Goal: Task Accomplishment & Management: Use online tool/utility

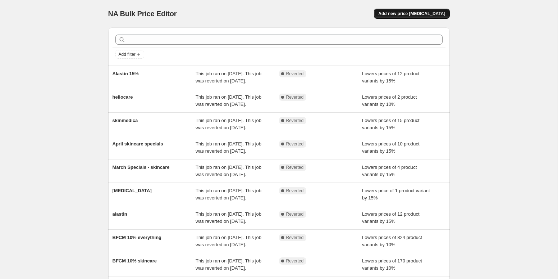
click at [429, 18] on button "Add new price [MEDICAL_DATA]" at bounding box center [411, 14] width 75 height 10
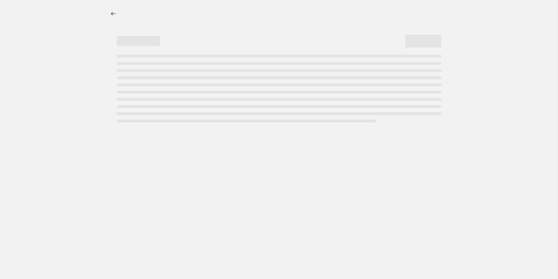
select select "percentage"
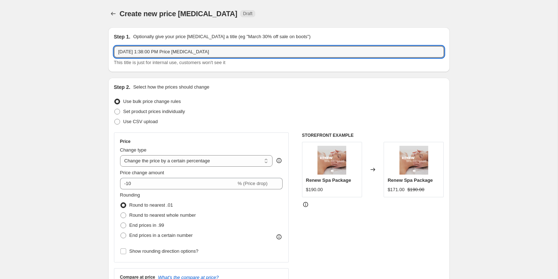
drag, startPoint x: 243, startPoint y: 52, endPoint x: 68, endPoint y: 44, distance: 175.2
type input "Open House 25% OFF skincare"
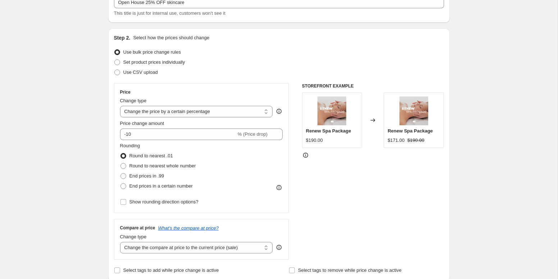
scroll to position [52, 0]
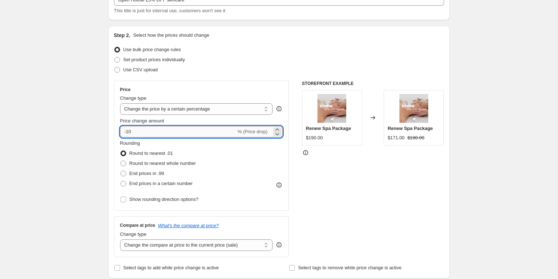
click at [138, 131] on input "-10" at bounding box center [178, 131] width 116 height 11
type input "-1"
type input "-25"
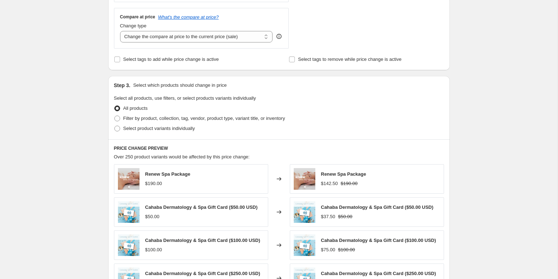
scroll to position [265, 0]
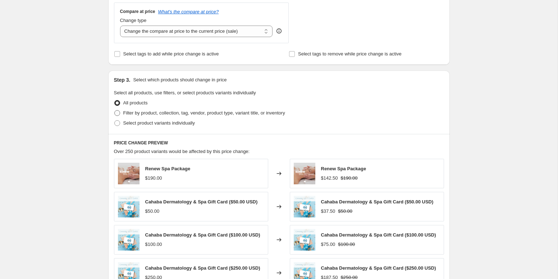
click at [128, 114] on span "Filter by product, collection, tag, vendor, product type, variant title, or inv…" at bounding box center [204, 112] width 162 height 5
click at [115, 110] on input "Filter by product, collection, tag, vendor, product type, variant title, or inv…" at bounding box center [114, 110] width 0 height 0
radio input "true"
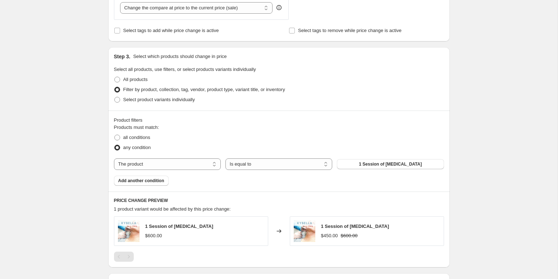
scroll to position [358, 0]
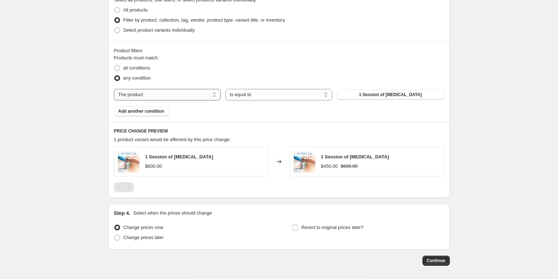
click at [185, 93] on select "The product The product's collection The product's tag The product's vendor The…" at bounding box center [167, 94] width 107 height 11
select select "collection"
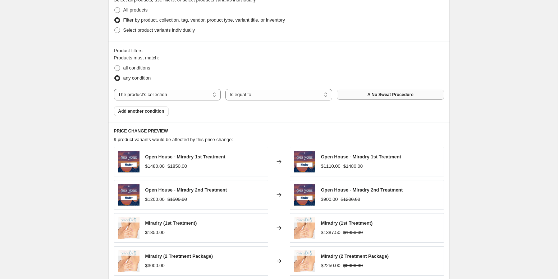
click at [356, 92] on button "A No Sweat Procedure" at bounding box center [390, 94] width 107 height 10
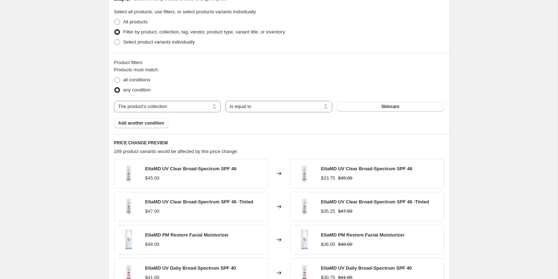
scroll to position [521, 0]
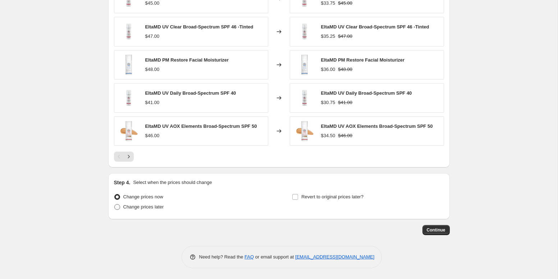
click at [157, 206] on span "Change prices later" at bounding box center [143, 206] width 41 height 5
click at [115, 204] on input "Change prices later" at bounding box center [114, 204] width 0 height 0
radio input "true"
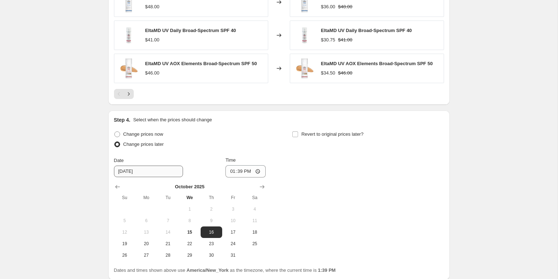
scroll to position [609, 0]
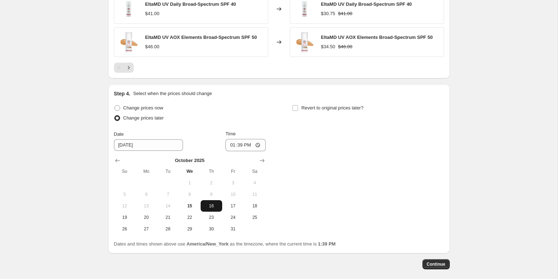
click at [213, 205] on span "16" at bounding box center [211, 206] width 16 height 6
click at [231, 144] on input "13:39" at bounding box center [245, 145] width 40 height 12
type input "00:01"
click at [290, 198] on div "Change prices now Change prices later Date [DATE] Time 00:[DATE] Mo Tu We Th Fr…" at bounding box center [279, 169] width 330 height 132
click at [299, 105] on label "Revert to original prices later?" at bounding box center [328, 108] width 72 height 10
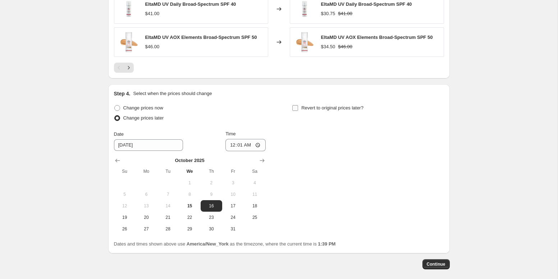
click at [298, 105] on input "Revert to original prices later?" at bounding box center [295, 108] width 6 height 6
checkbox input "true"
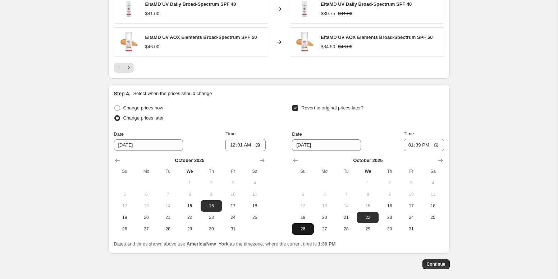
click at [308, 227] on span "26" at bounding box center [303, 229] width 16 height 6
type input "[DATE]"
click at [410, 145] on input "13:39" at bounding box center [424, 145] width 40 height 12
type input "23:59"
click at [439, 263] on span "Continue" at bounding box center [436, 264] width 19 height 6
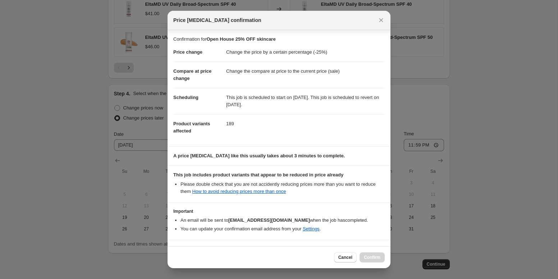
scroll to position [23, 0]
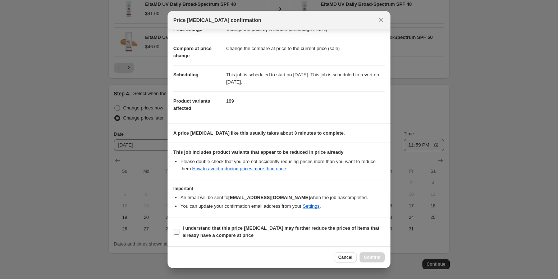
click at [289, 231] on span "I understand that this price [MEDICAL_DATA] may further reduce the prices of it…" at bounding box center [284, 231] width 202 height 14
click at [179, 231] on input "I understand that this price [MEDICAL_DATA] may further reduce the prices of it…" at bounding box center [177, 232] width 6 height 6
checkbox input "true"
click at [364, 254] on span "Confirm" at bounding box center [372, 257] width 17 height 6
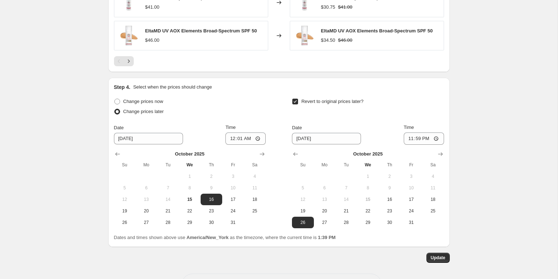
scroll to position [687, 0]
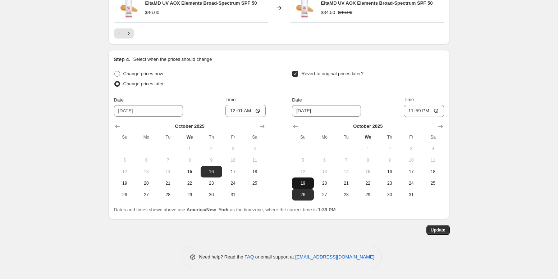
click at [307, 181] on span "19" at bounding box center [303, 183] width 16 height 6
type input "[DATE]"
click at [439, 230] on span "Update" at bounding box center [438, 230] width 15 height 6
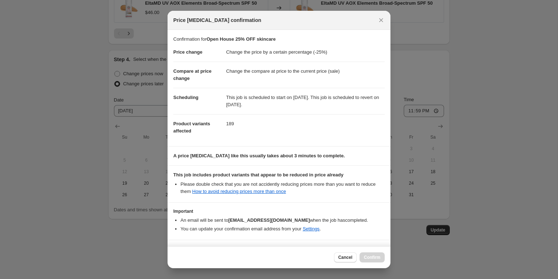
scroll to position [23, 0]
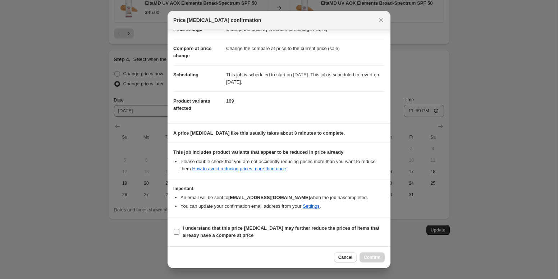
click at [293, 238] on span "I understand that this price [MEDICAL_DATA] may further reduce the prices of it…" at bounding box center [284, 231] width 202 height 14
click at [179, 234] on input "I understand that this price [MEDICAL_DATA] may further reduce the prices of it…" at bounding box center [177, 232] width 6 height 6
checkbox input "true"
click at [369, 254] on button "Confirm" at bounding box center [371, 257] width 25 height 10
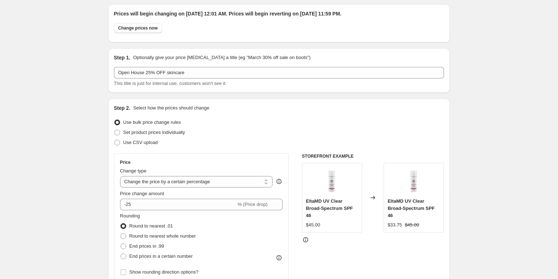
scroll to position [0, 0]
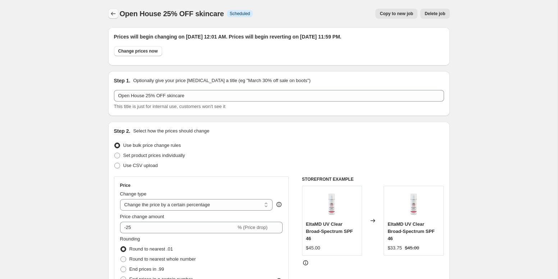
click at [108, 14] on button "Price change jobs" at bounding box center [113, 14] width 10 height 10
